Goal: Task Accomplishment & Management: Use online tool/utility

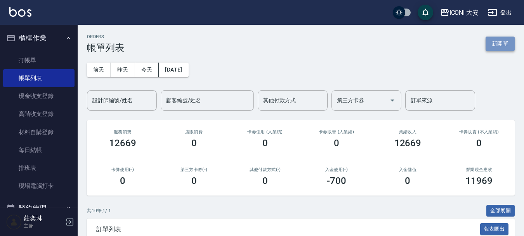
click at [496, 46] on button "新開單" at bounding box center [499, 43] width 29 height 14
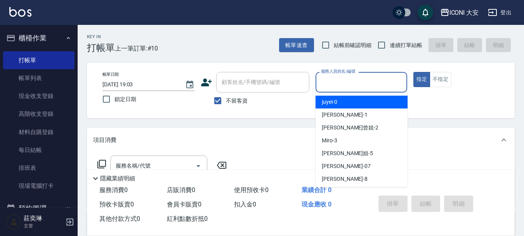
click at [378, 83] on input "服務人員姓名/編號" at bounding box center [361, 82] width 85 height 14
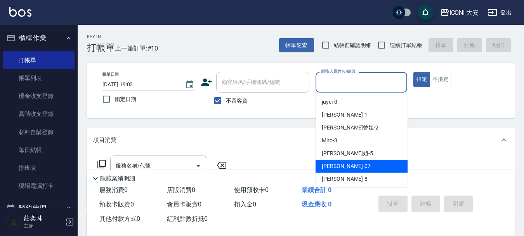
click at [355, 161] on div "[PERSON_NAME] -07" at bounding box center [361, 165] width 92 height 13
type input "[PERSON_NAME]-07"
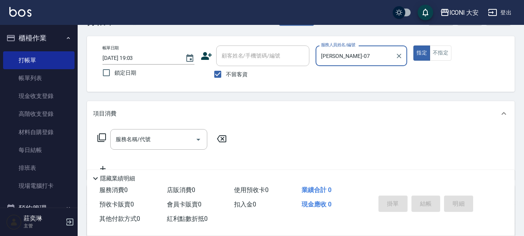
scroll to position [78, 0]
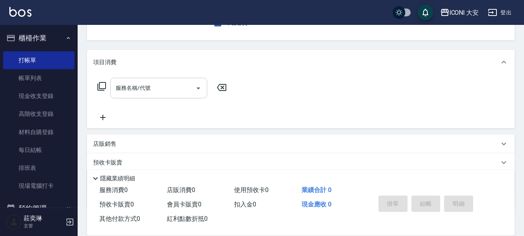
click at [130, 83] on div "服務名稱/代號 服務名稱/代號" at bounding box center [158, 88] width 97 height 21
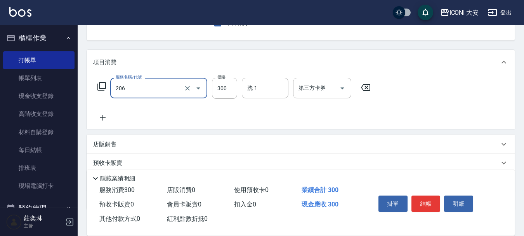
type input "洗髮(206)"
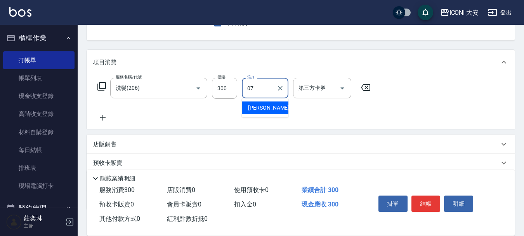
type input "[PERSON_NAME]-07"
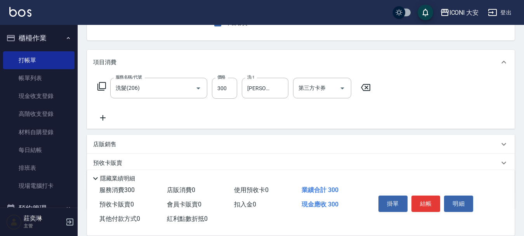
click at [104, 118] on icon at bounding box center [102, 117] width 5 height 5
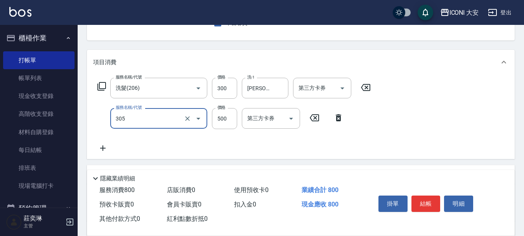
type input "剪髮(305)"
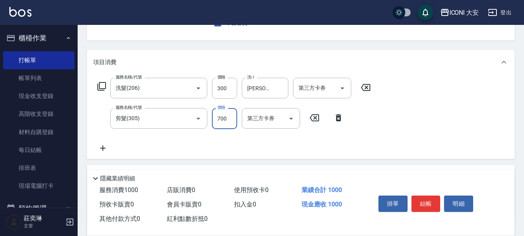
type input "700"
click at [426, 205] on button "結帳" at bounding box center [425, 203] width 29 height 16
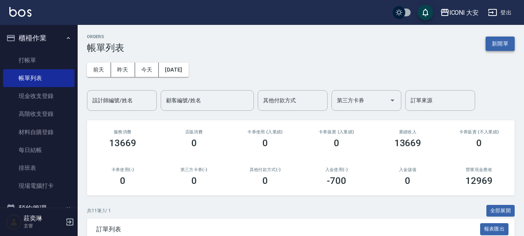
click at [496, 43] on button "新開單" at bounding box center [499, 43] width 29 height 14
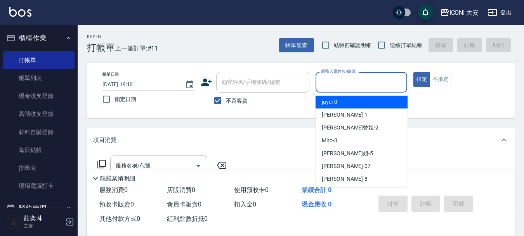
drag, startPoint x: 344, startPoint y: 83, endPoint x: 343, endPoint y: 109, distance: 26.0
click at [344, 83] on input "服務人員姓名/編號" at bounding box center [361, 82] width 85 height 14
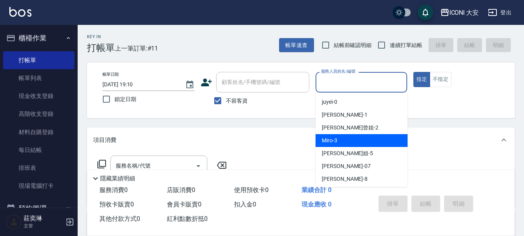
click at [343, 139] on div "Miro -3" at bounding box center [361, 140] width 92 height 13
type input "Miro-3"
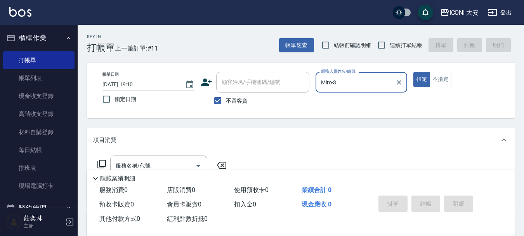
click at [99, 164] on icon at bounding box center [101, 163] width 9 height 9
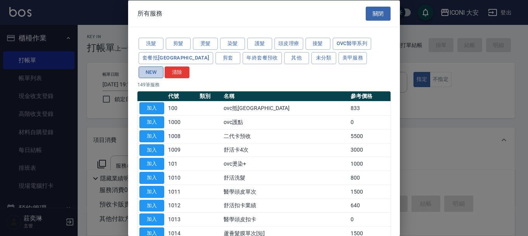
click at [163, 66] on button "NEW" at bounding box center [151, 72] width 25 height 12
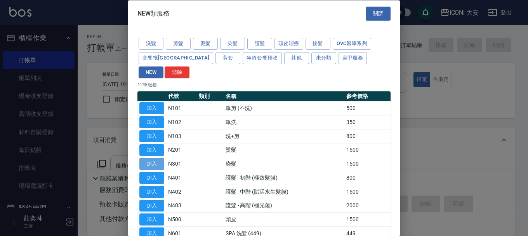
click at [155, 158] on button "加入" at bounding box center [151, 164] width 25 height 12
type input "染髮(N301)"
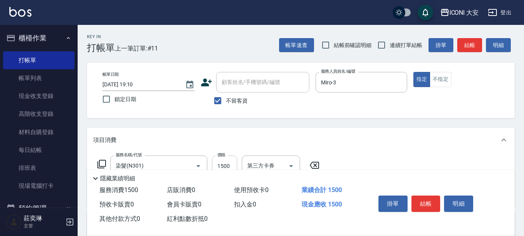
click at [225, 163] on input "1500" at bounding box center [224, 165] width 25 height 21
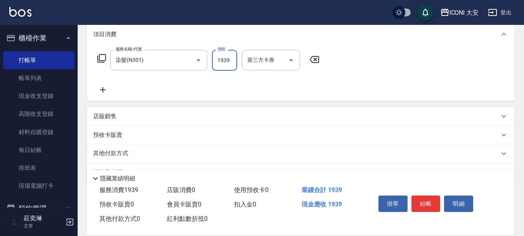
scroll to position [116, 0]
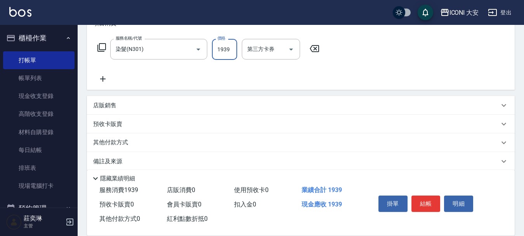
type input "1939"
click at [121, 140] on p "其他付款方式" at bounding box center [112, 142] width 39 height 9
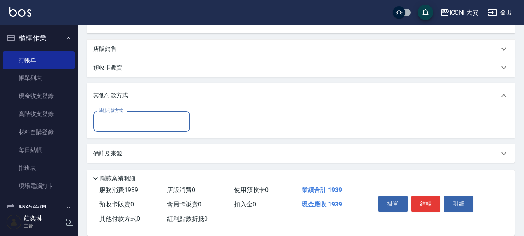
scroll to position [174, 0]
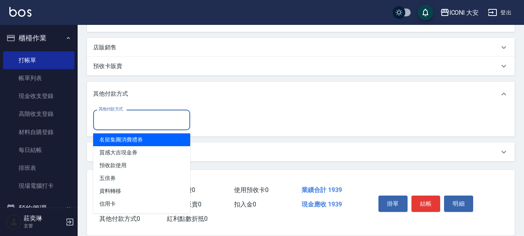
drag, startPoint x: 150, startPoint y: 119, endPoint x: 143, endPoint y: 130, distance: 13.0
click at [150, 119] on input "其他付款方式" at bounding box center [142, 120] width 90 height 14
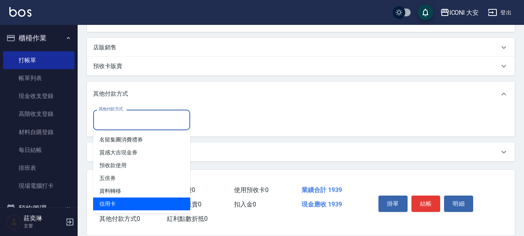
click at [146, 200] on span "信用卡" at bounding box center [141, 203] width 97 height 13
type input "信用卡"
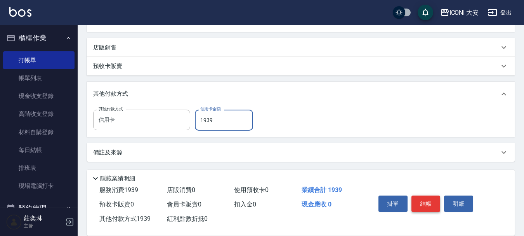
type input "1939"
click at [428, 195] on button "結帳" at bounding box center [425, 203] width 29 height 16
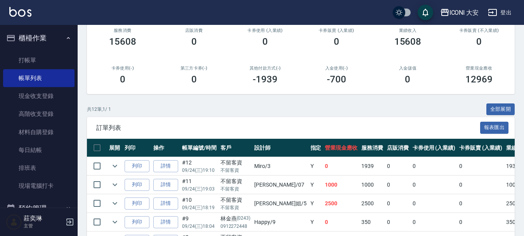
scroll to position [233, 0]
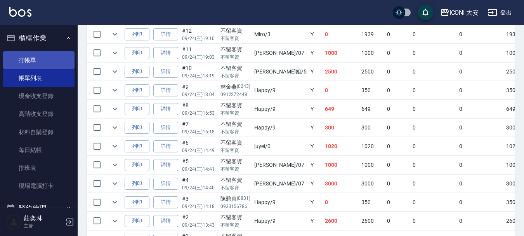
click at [46, 55] on link "打帳單" at bounding box center [38, 60] width 71 height 18
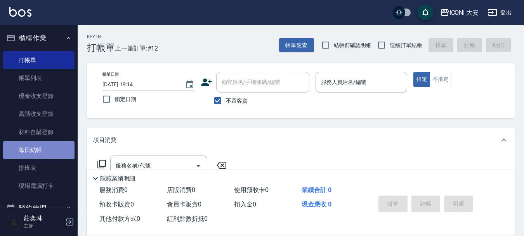
drag, startPoint x: 41, startPoint y: 147, endPoint x: 49, endPoint y: 146, distance: 7.8
click at [41, 147] on link "每日結帳" at bounding box center [38, 150] width 71 height 18
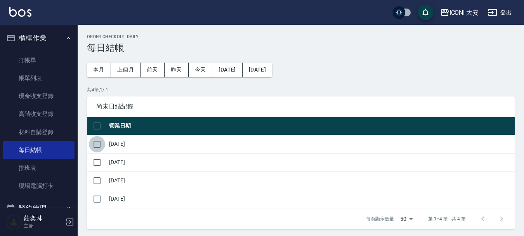
click at [97, 145] on input "checkbox" at bounding box center [97, 144] width 16 height 16
checkbox input "true"
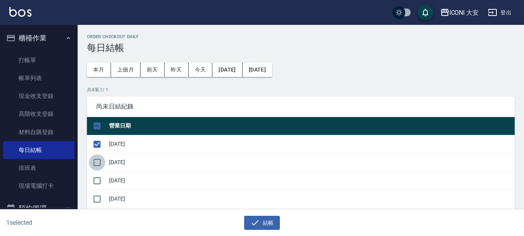
click at [96, 165] on input "checkbox" at bounding box center [97, 162] width 16 height 16
checkbox input "true"
click at [94, 178] on input "checkbox" at bounding box center [97, 180] width 16 height 16
checkbox input "true"
drag, startPoint x: 95, startPoint y: 198, endPoint x: 149, endPoint y: 206, distance: 54.2
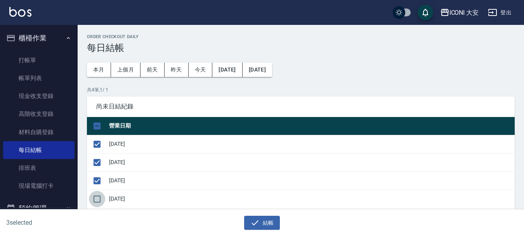
click at [96, 198] on input "checkbox" at bounding box center [97, 199] width 16 height 16
checkbox input "true"
click at [252, 224] on icon "button" at bounding box center [254, 222] width 7 height 5
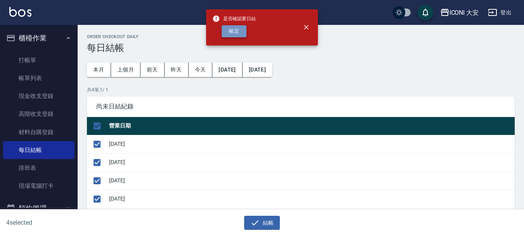
click at [232, 29] on button "確定" at bounding box center [234, 31] width 25 height 12
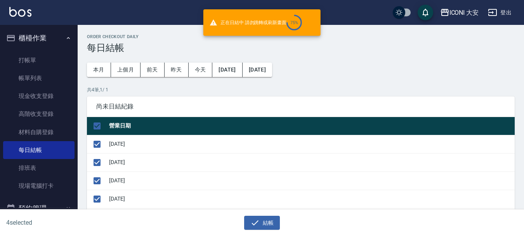
checkbox input "false"
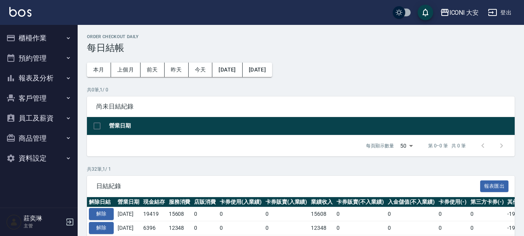
click at [50, 72] on button "報表及分析" at bounding box center [38, 78] width 71 height 20
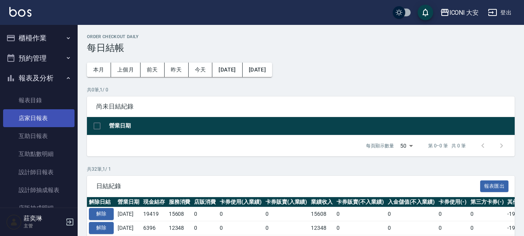
click at [60, 119] on link "店家日報表" at bounding box center [38, 118] width 71 height 18
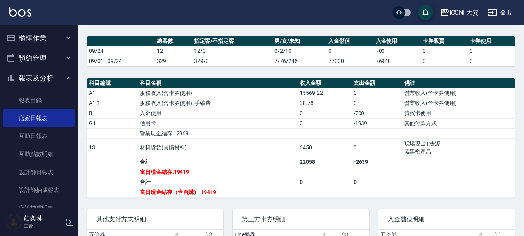
scroll to position [233, 0]
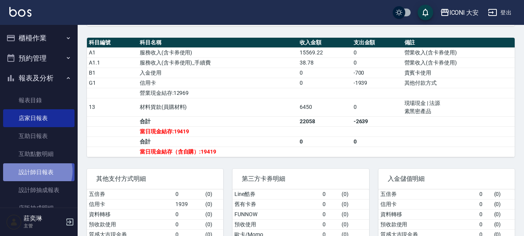
click at [37, 171] on link "設計師日報表" at bounding box center [38, 172] width 71 height 18
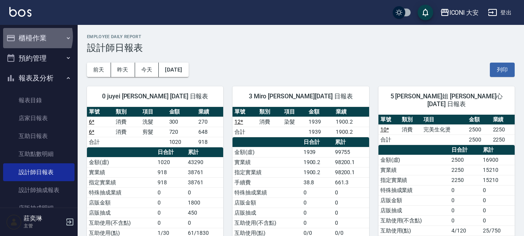
click at [31, 36] on button "櫃檯作業" at bounding box center [38, 38] width 71 height 20
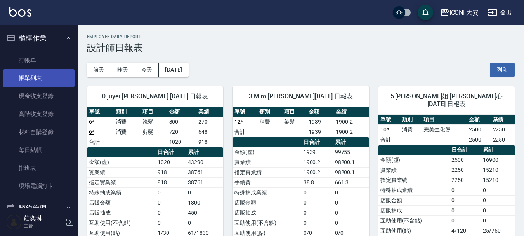
click at [26, 72] on link "帳單列表" at bounding box center [38, 78] width 71 height 18
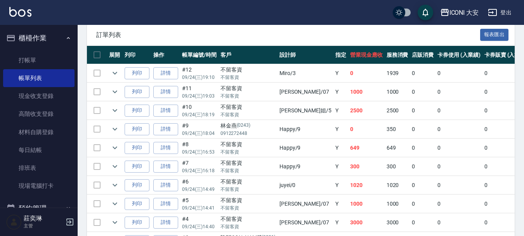
scroll to position [194, 0]
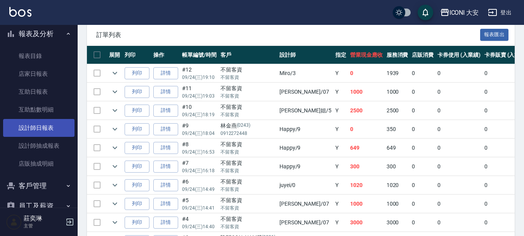
click at [17, 123] on link "設計師日報表" at bounding box center [38, 128] width 71 height 18
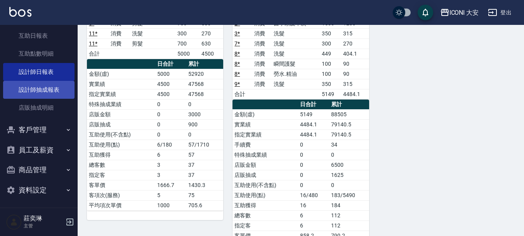
scroll to position [251, 0]
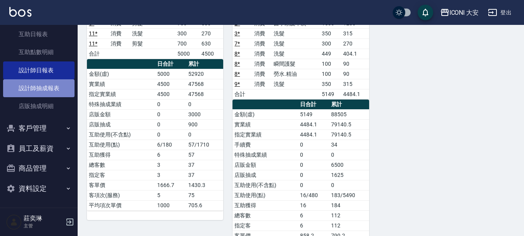
click at [47, 84] on link "設計師抽成報表" at bounding box center [38, 88] width 71 height 18
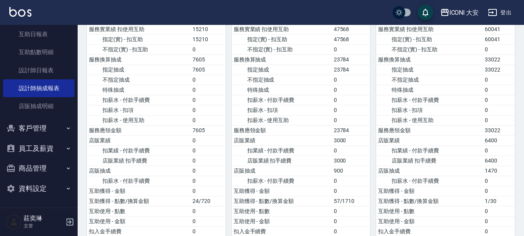
scroll to position [421, 0]
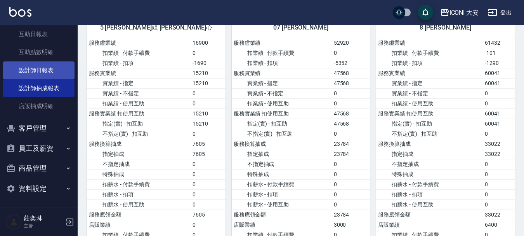
click at [29, 71] on link "設計師日報表" at bounding box center [38, 70] width 71 height 18
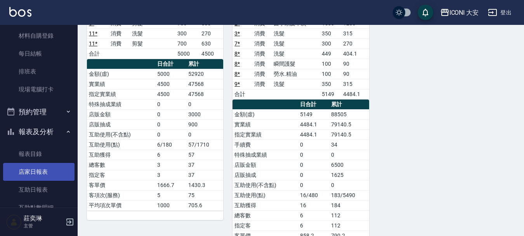
scroll to position [135, 0]
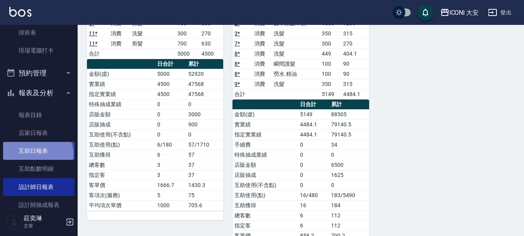
click at [35, 154] on link "互助日報表" at bounding box center [38, 151] width 71 height 18
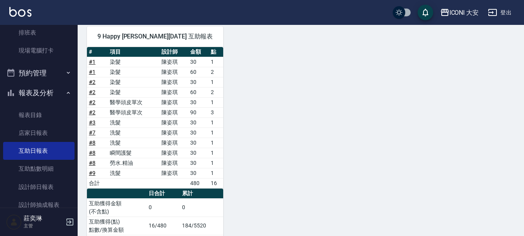
scroll to position [293, 0]
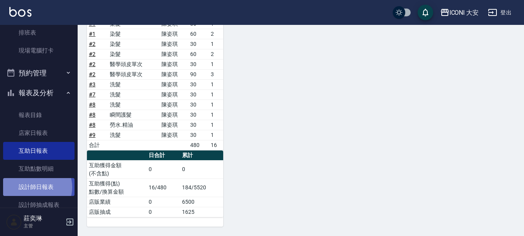
click at [37, 186] on link "設計師日報表" at bounding box center [38, 187] width 71 height 18
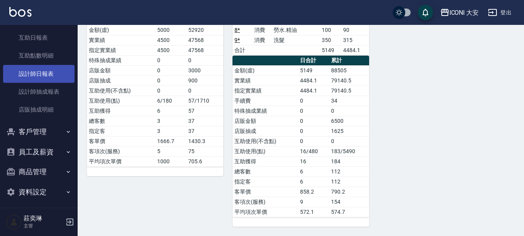
scroll to position [251, 0]
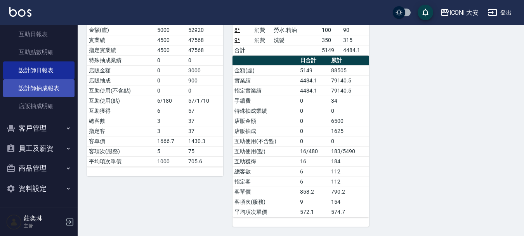
click at [40, 86] on link "設計師抽成報表" at bounding box center [38, 88] width 71 height 18
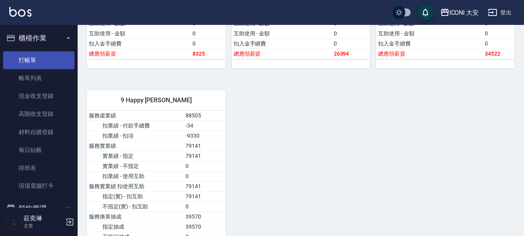
click at [33, 61] on link "打帳單" at bounding box center [38, 60] width 71 height 18
